Goal: Transaction & Acquisition: Purchase product/service

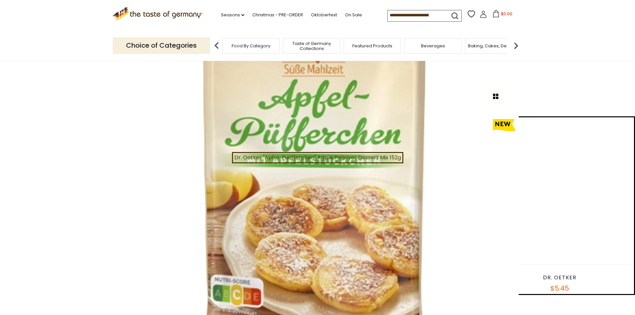
click at [249, 44] on span "Food By Category" at bounding box center [251, 45] width 39 height 5
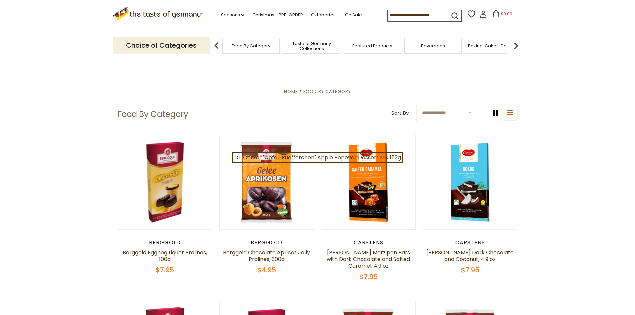
click at [515, 45] on img at bounding box center [515, 45] width 13 height 13
click at [515, 46] on img at bounding box center [515, 45] width 13 height 13
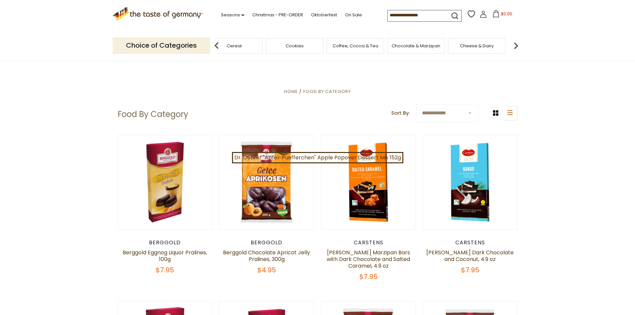
click at [515, 46] on img at bounding box center [515, 45] width 13 height 13
click at [515, 43] on img at bounding box center [515, 45] width 13 height 13
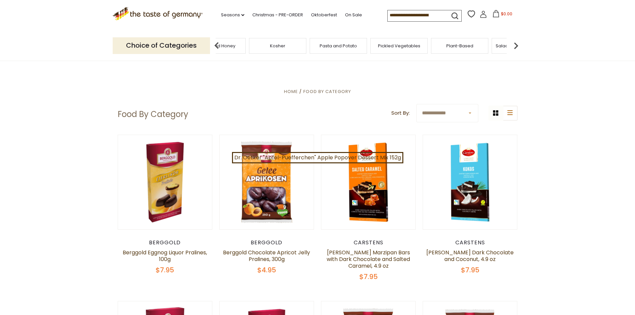
click at [214, 46] on img at bounding box center [216, 45] width 13 height 13
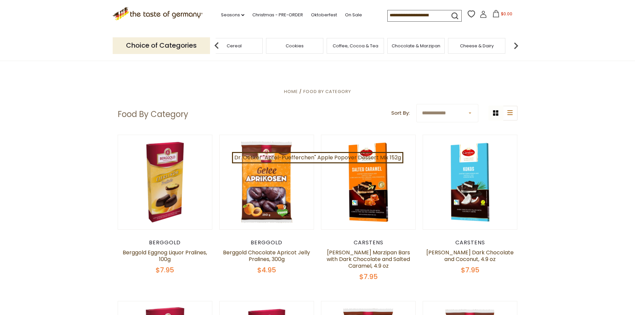
click at [214, 46] on img at bounding box center [216, 45] width 13 height 13
click at [325, 43] on span "Baking, Cakes, Desserts" at bounding box center [317, 45] width 52 height 5
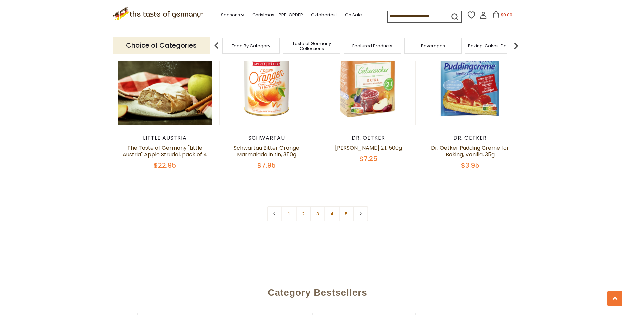
scroll to position [1499, 0]
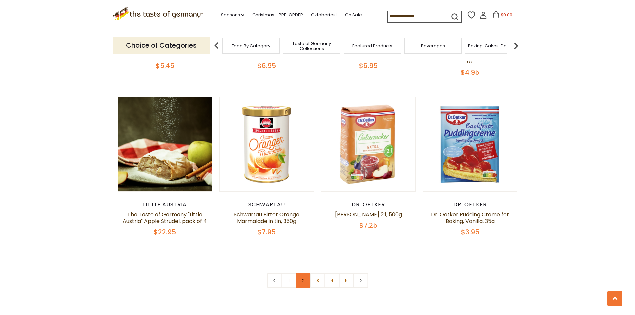
click at [303, 273] on link "2" at bounding box center [303, 280] width 15 height 15
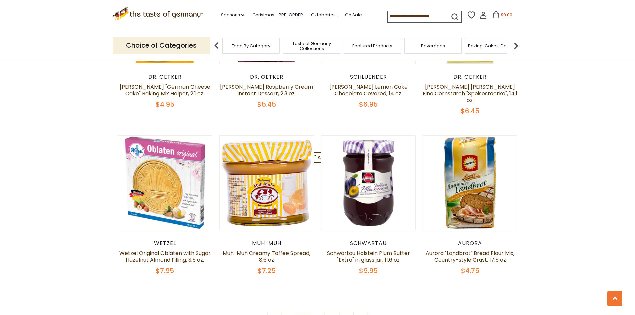
scroll to position [1566, 0]
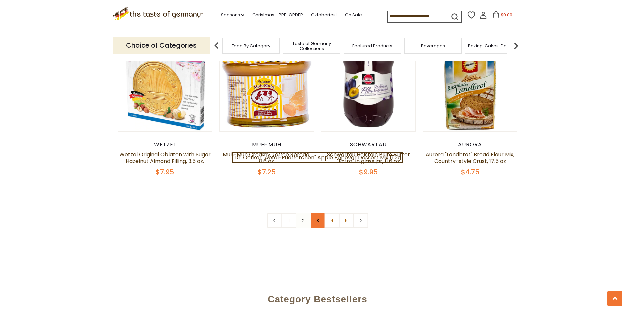
click at [321, 213] on link "3" at bounding box center [317, 220] width 15 height 15
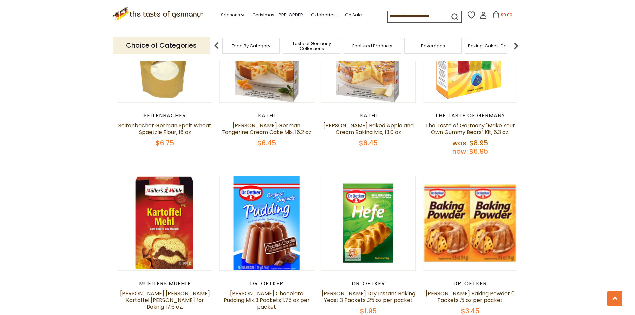
scroll to position [1029, 0]
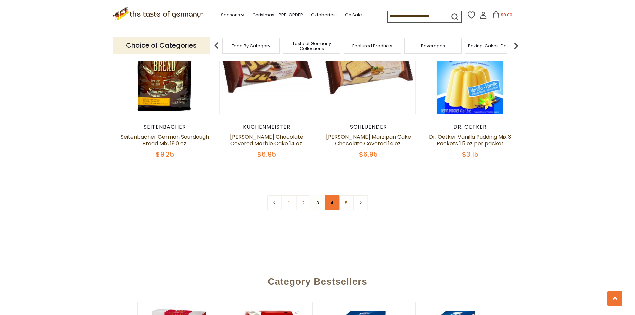
click at [332, 200] on link "4" at bounding box center [331, 202] width 15 height 15
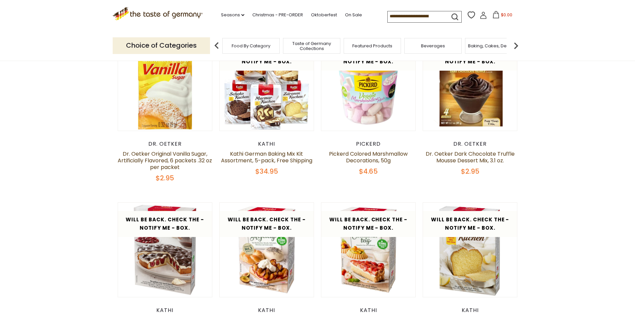
scroll to position [163, 0]
